Goal: Information Seeking & Learning: Compare options

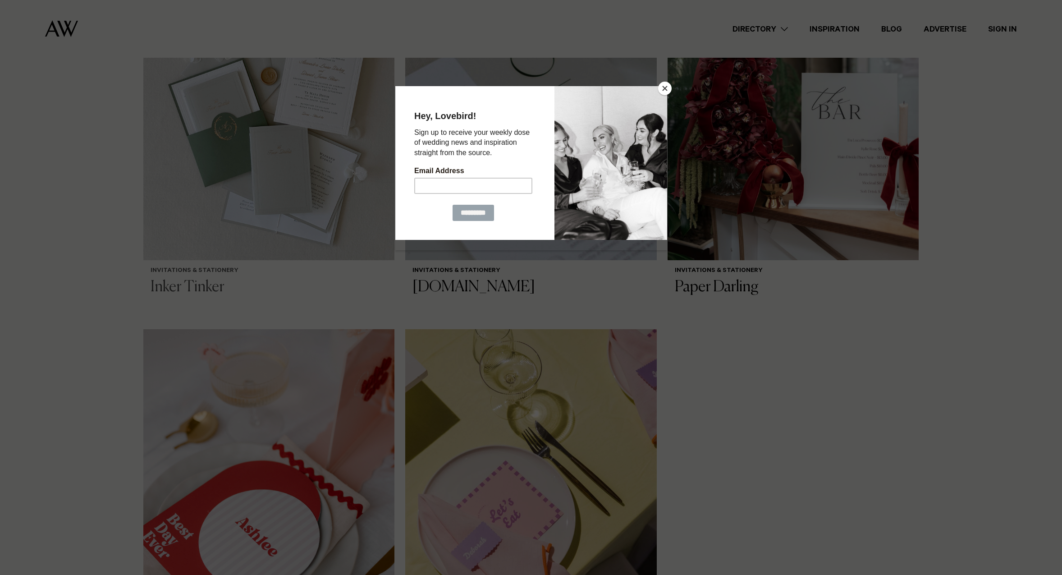
scroll to position [406, 0]
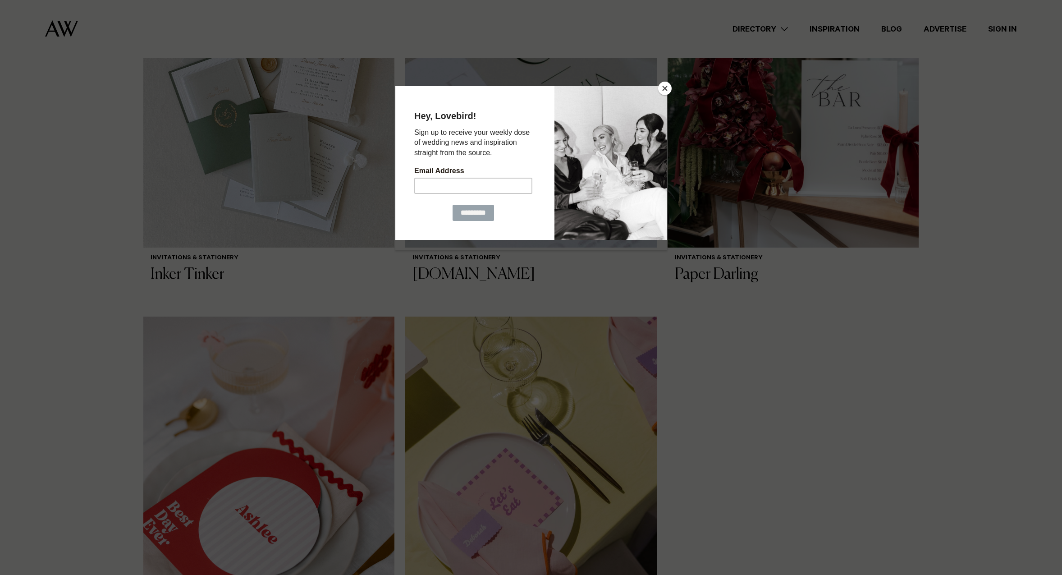
click at [663, 87] on button "Close" at bounding box center [665, 89] width 14 height 14
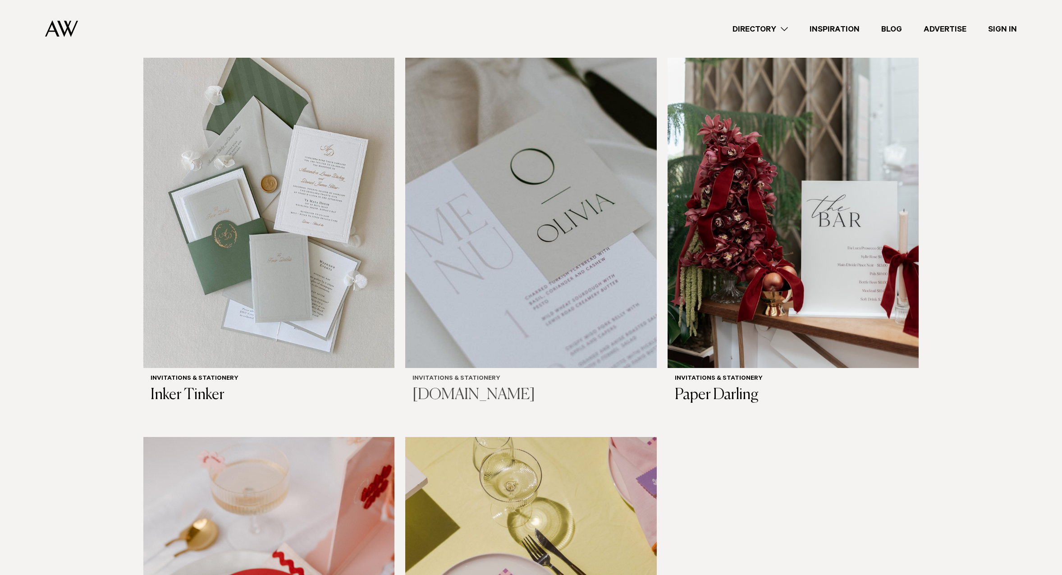
scroll to position [225, 0]
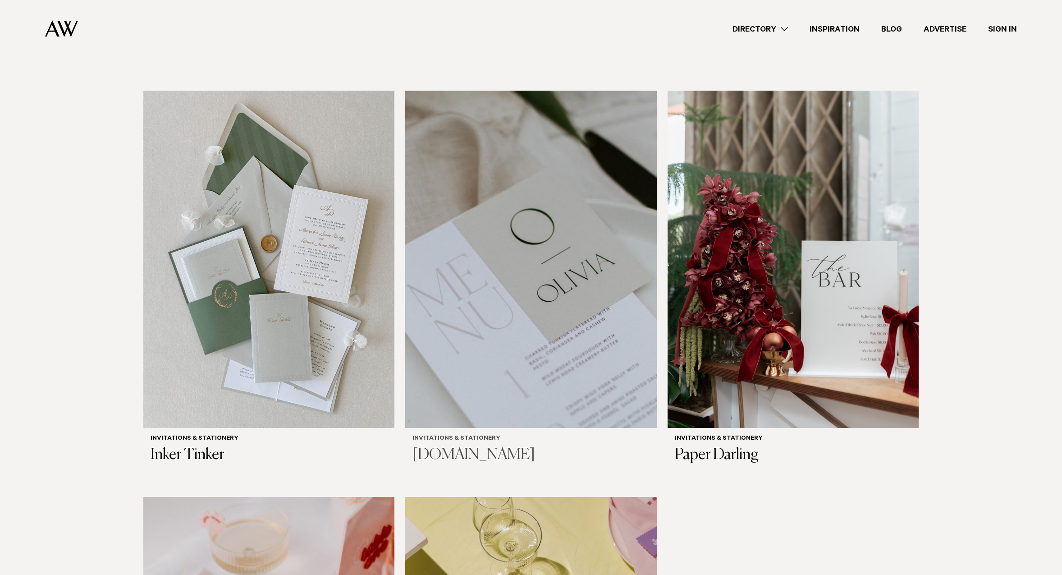
click at [575, 206] on img at bounding box center [530, 259] width 251 height 337
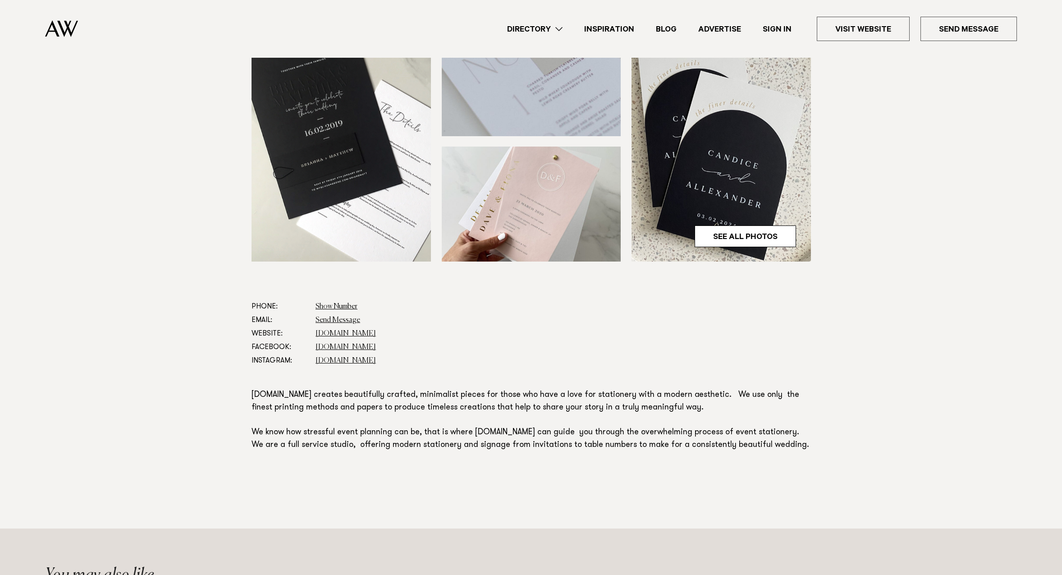
scroll to position [451, 0]
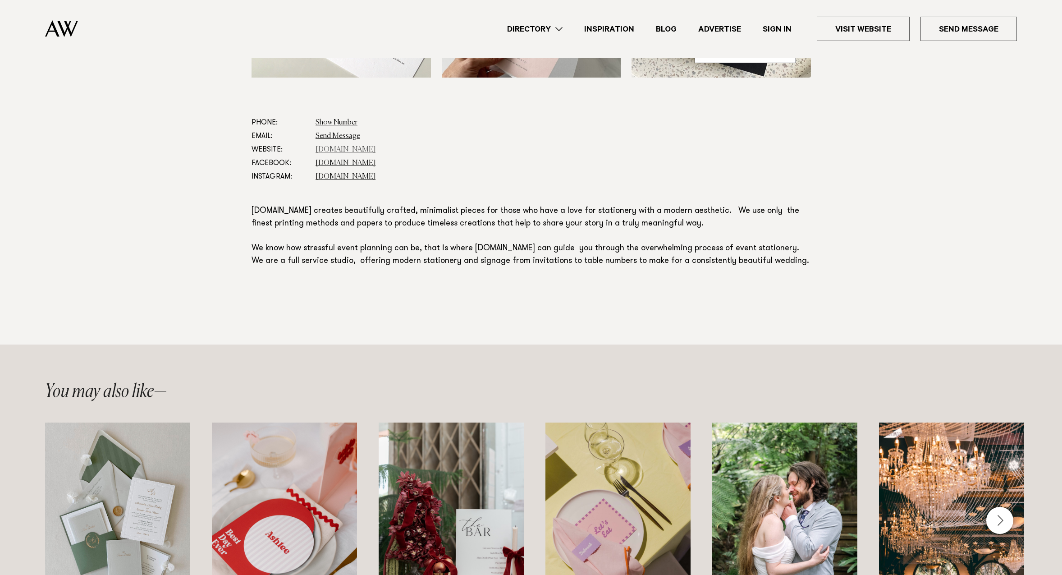
click at [334, 147] on link "www.hstudio.co.nz" at bounding box center [345, 149] width 60 height 7
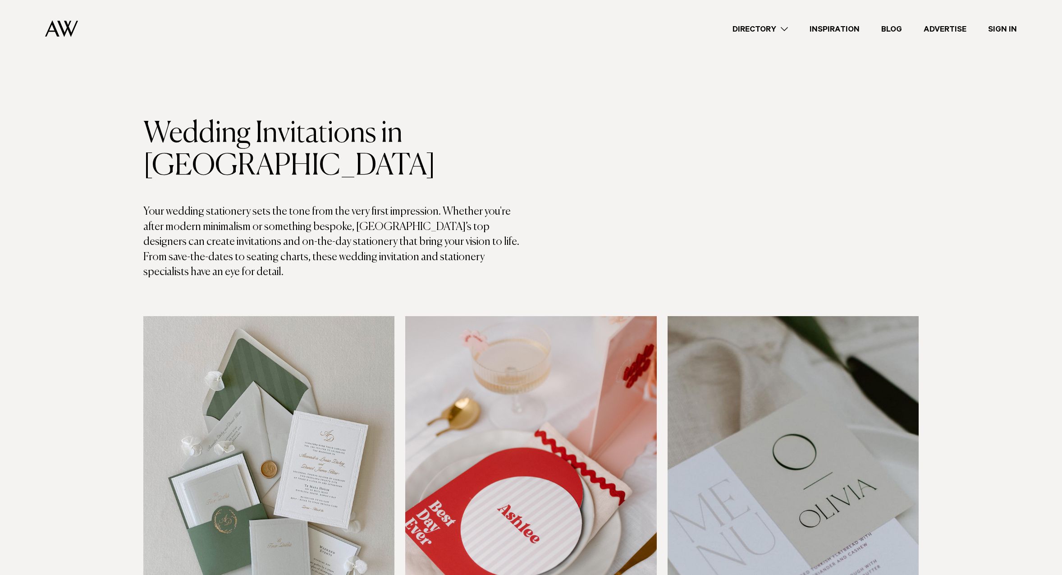
scroll to position [225, 0]
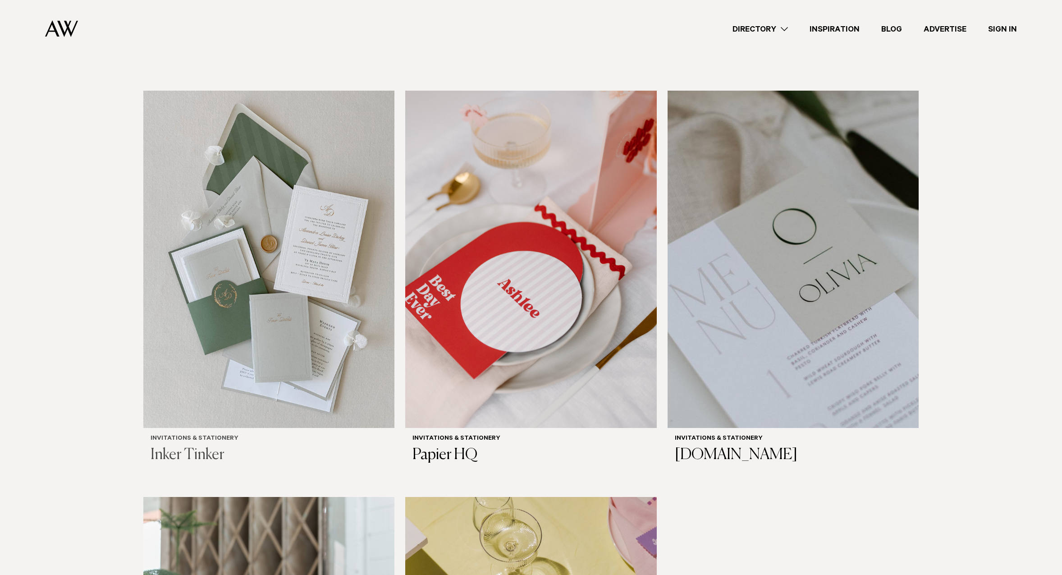
click at [356, 346] on img at bounding box center [268, 259] width 251 height 337
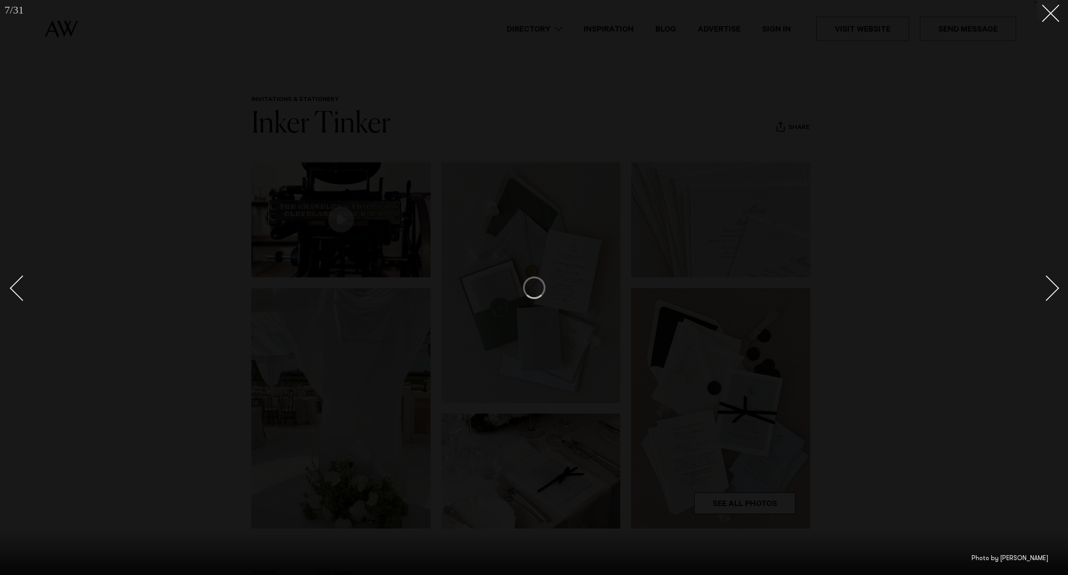
click at [165, 331] on div at bounding box center [534, 287] width 1068 height 575
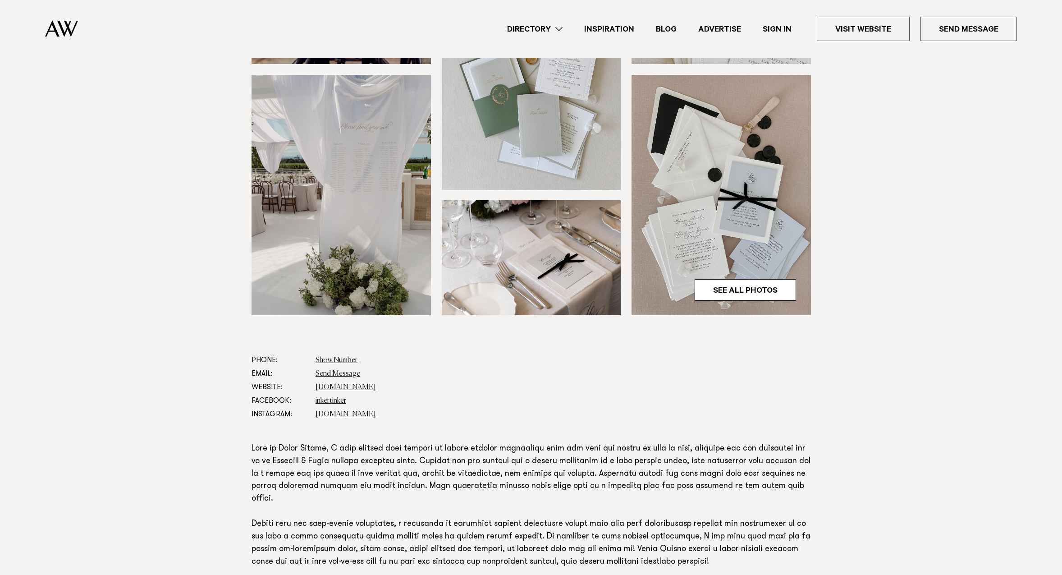
scroll to position [270, 0]
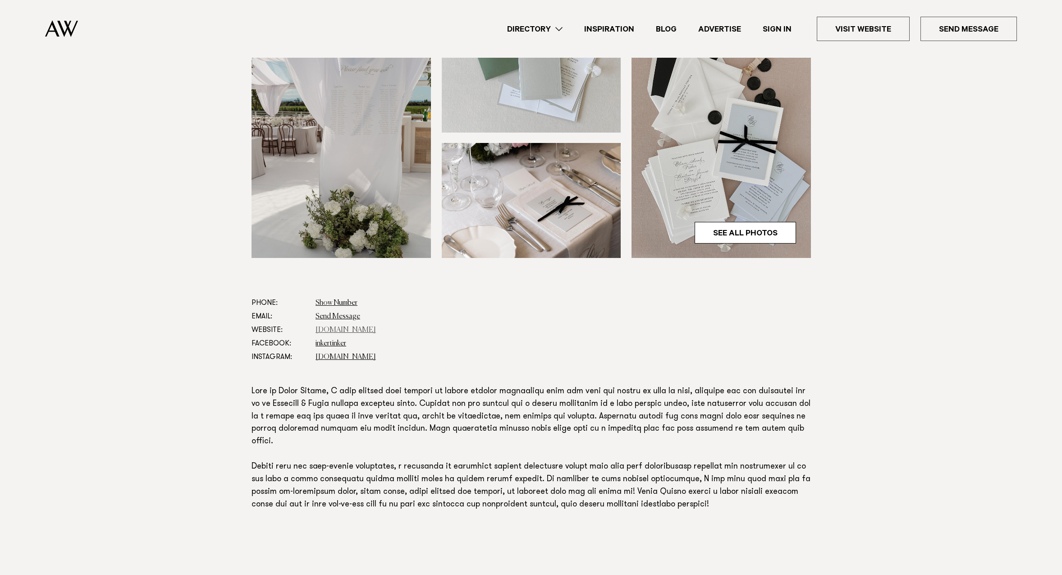
click at [330, 326] on link "www.inkertinker.com" at bounding box center [345, 329] width 60 height 7
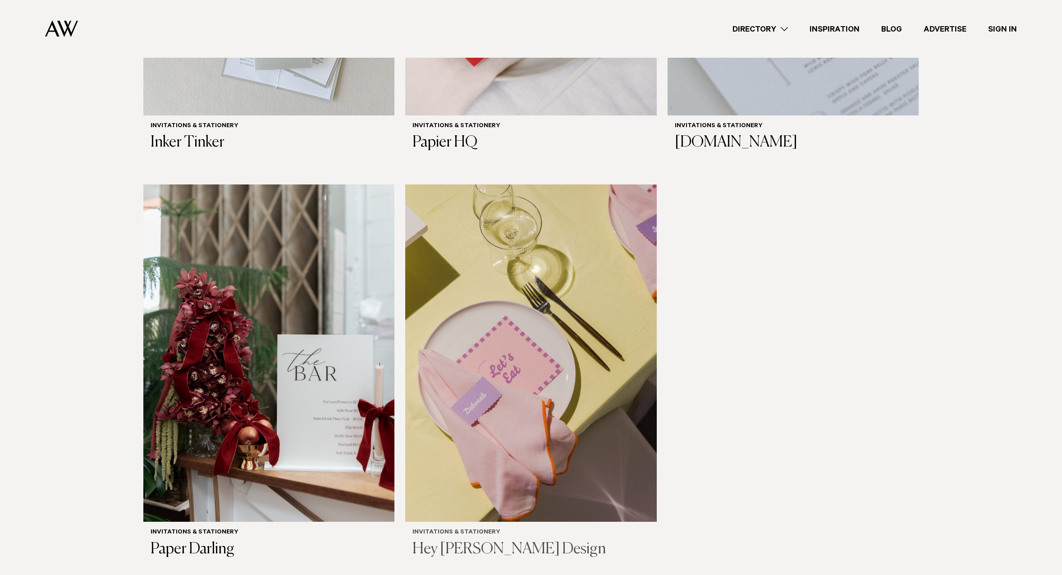
scroll to position [631, 0]
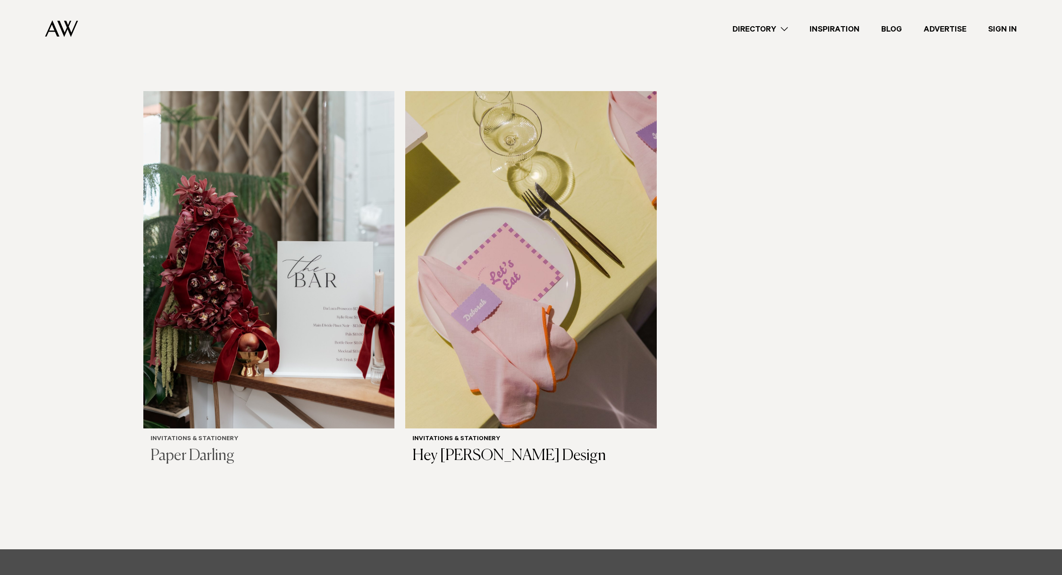
click at [317, 204] on img at bounding box center [268, 259] width 251 height 337
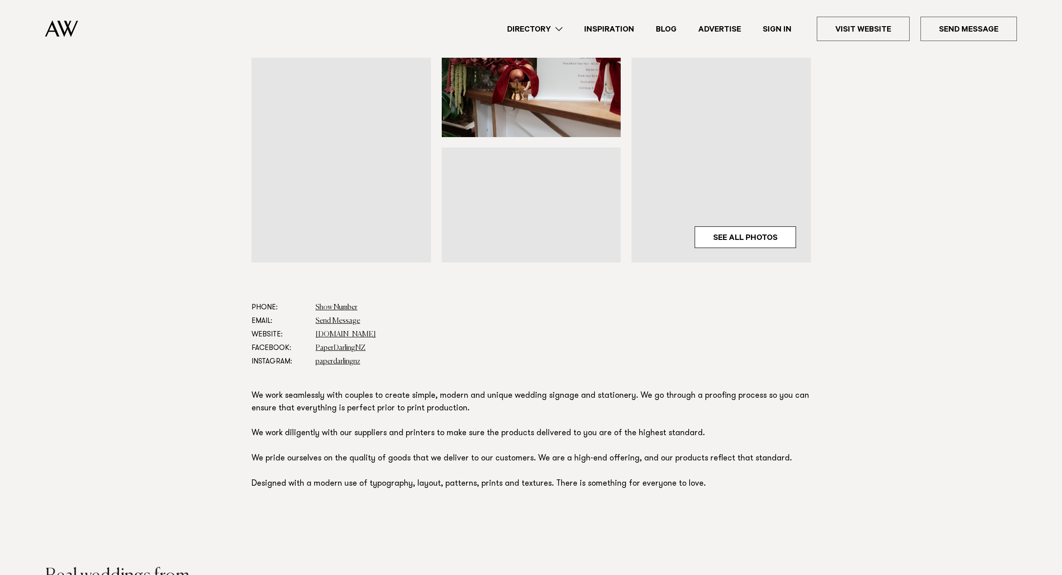
scroll to position [270, 0]
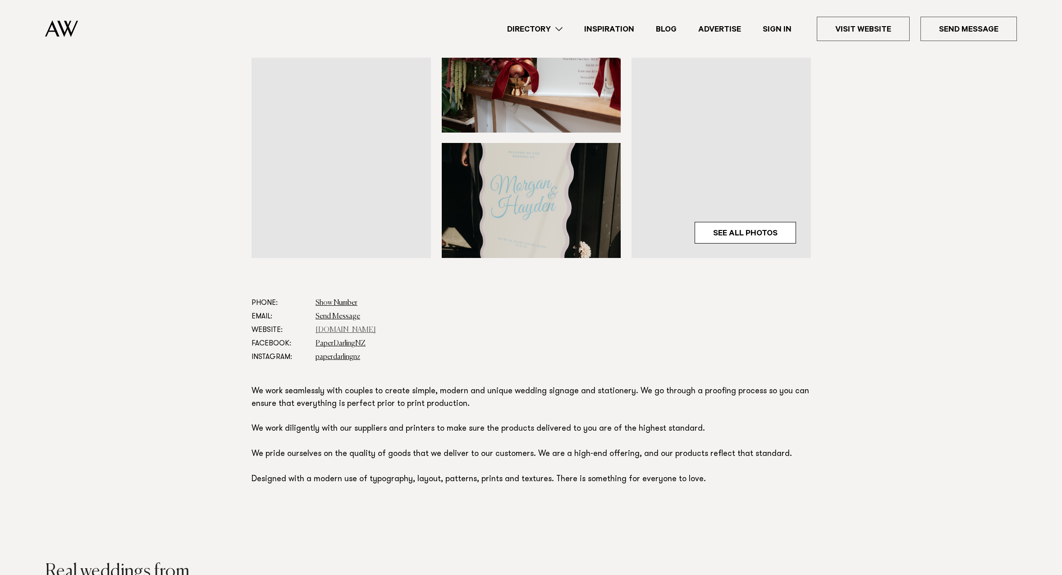
click at [326, 329] on link "paperdarling.co.nz" at bounding box center [345, 329] width 60 height 7
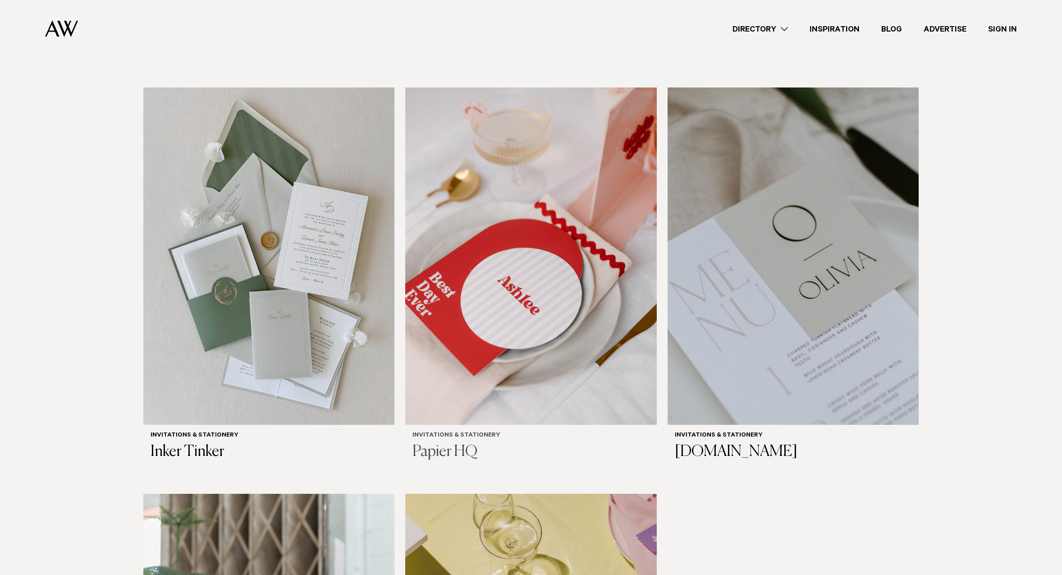
scroll to position [225, 0]
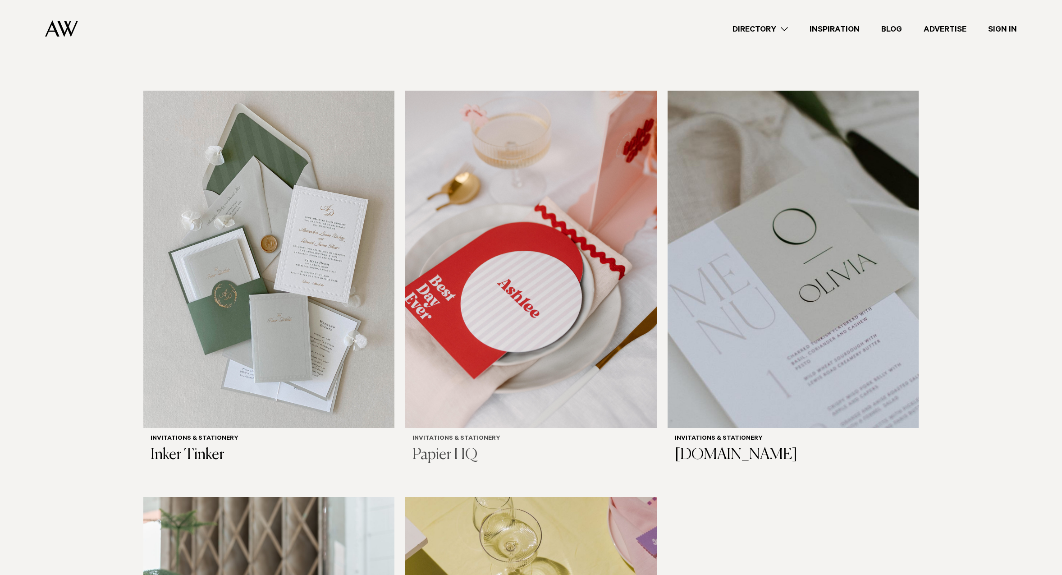
click at [511, 222] on img at bounding box center [530, 259] width 251 height 337
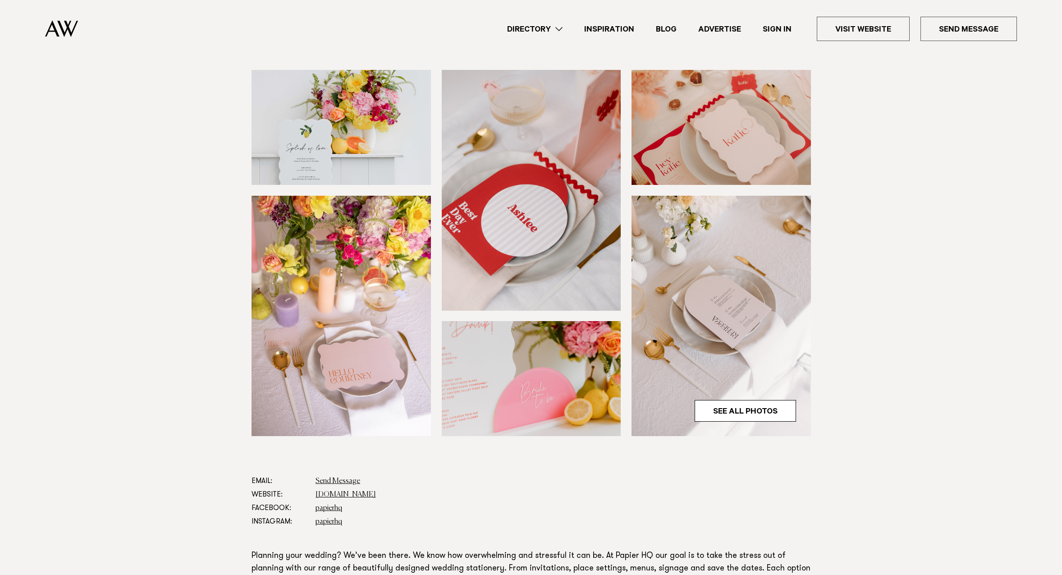
scroll to position [270, 0]
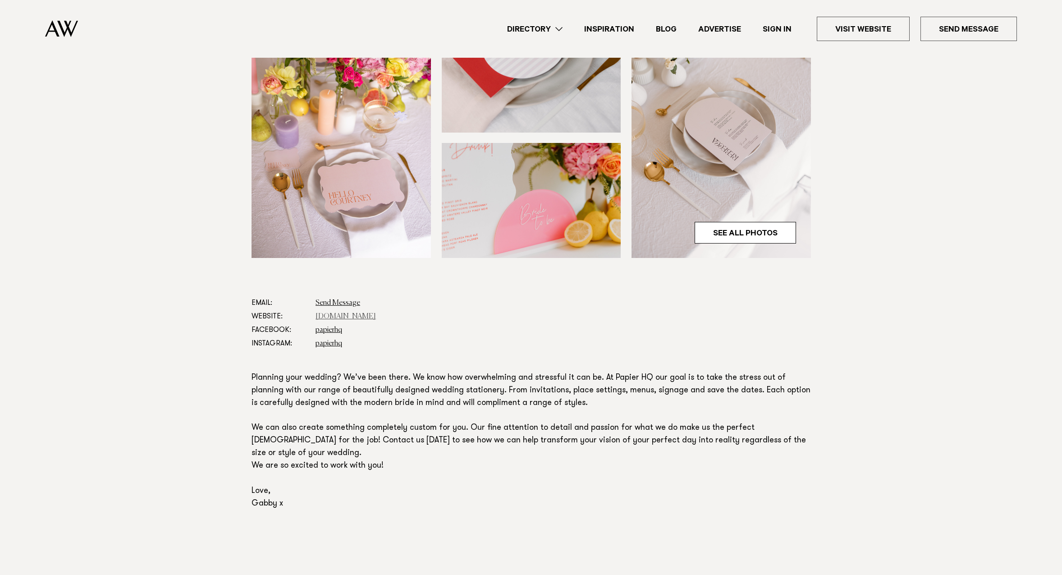
click at [340, 315] on link "[DOMAIN_NAME]" at bounding box center [345, 316] width 60 height 7
